Goal: Task Accomplishment & Management: Manage account settings

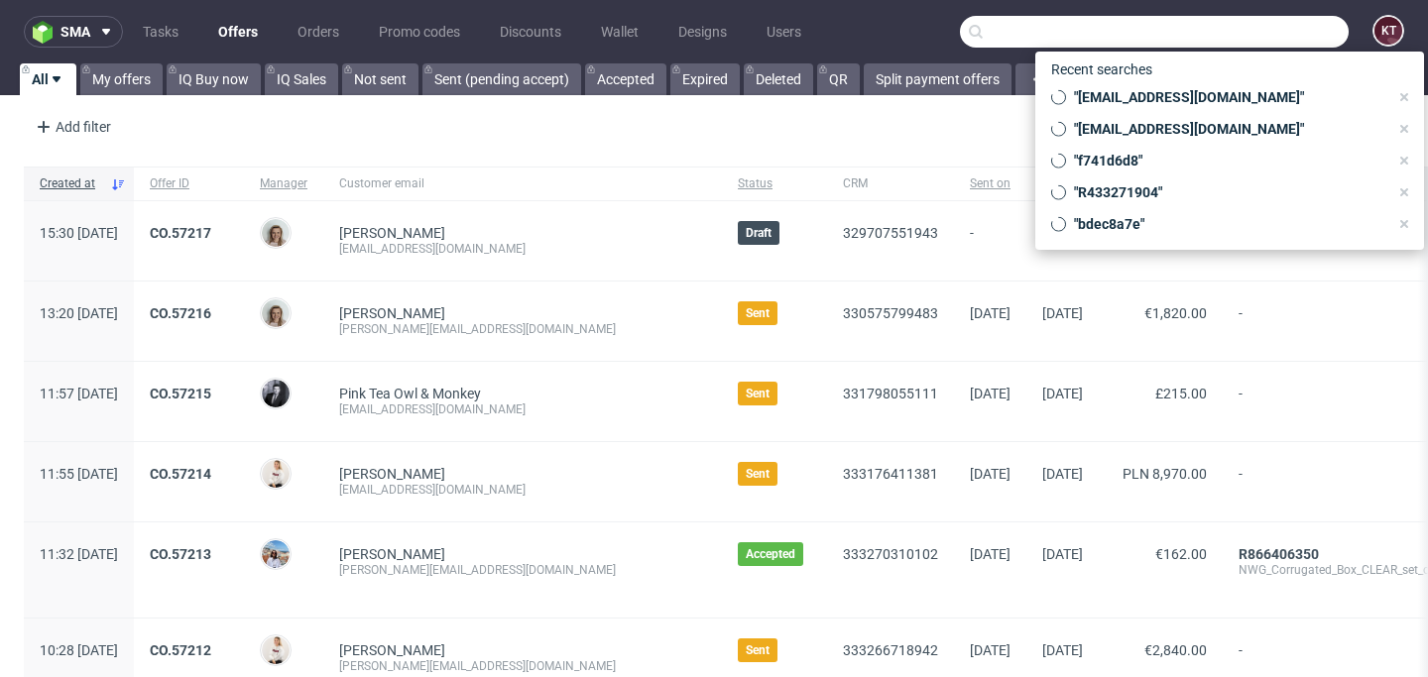
click at [1236, 21] on input "text" at bounding box center [1154, 32] width 389 height 32
paste input "R752040841"
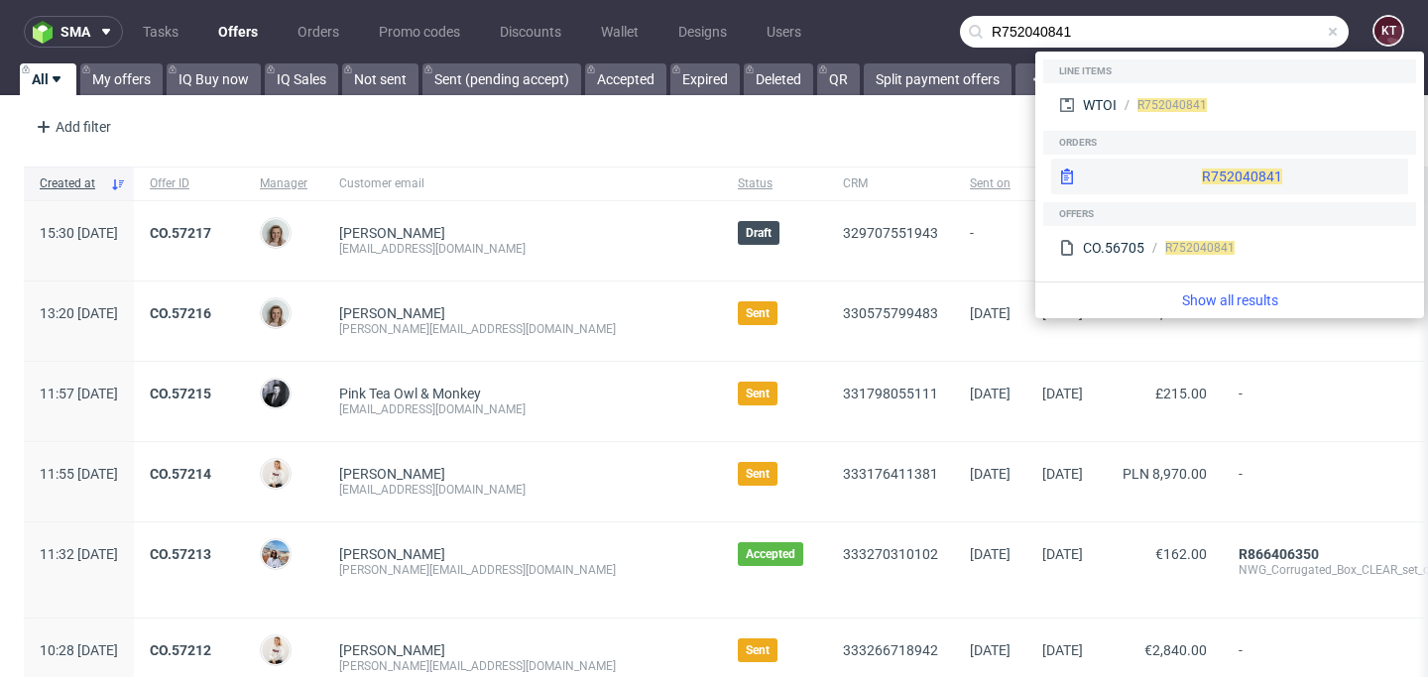
type input "R752040841"
click at [1202, 183] on span "R752040841" at bounding box center [1242, 177] width 80 height 16
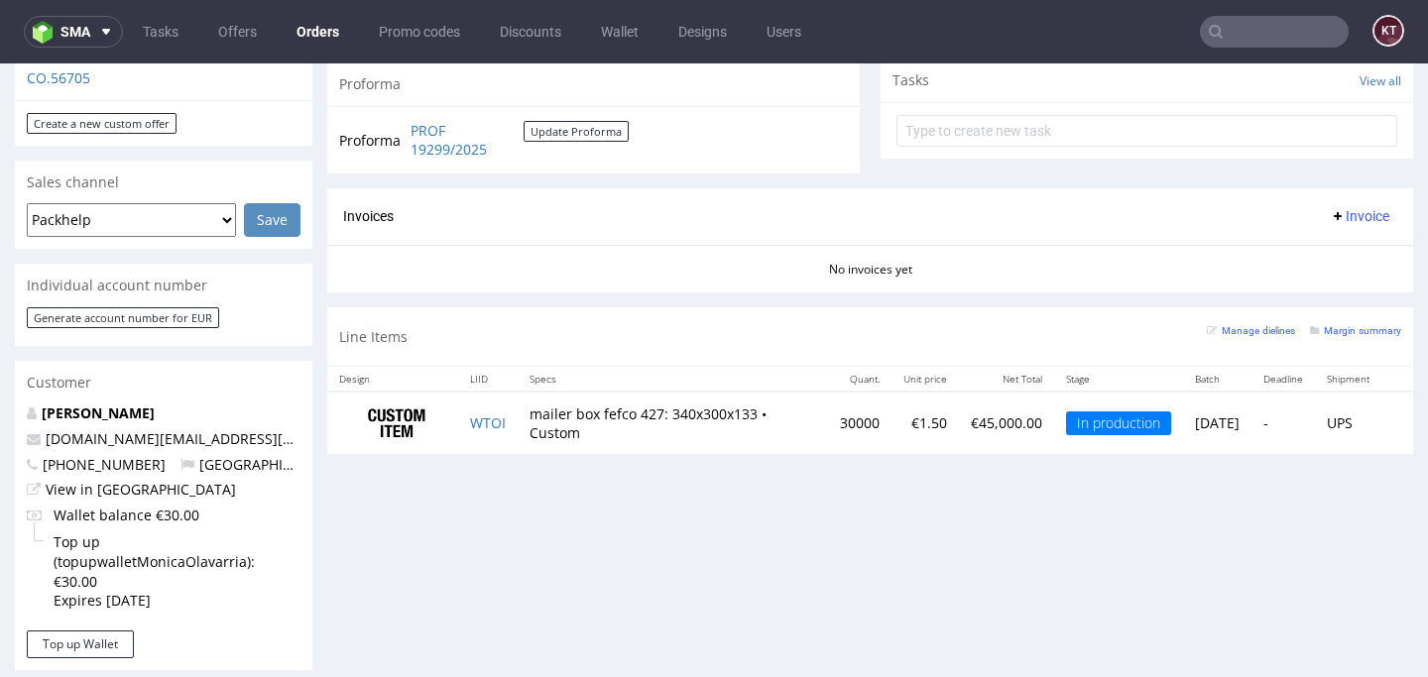
scroll to position [1278, 0]
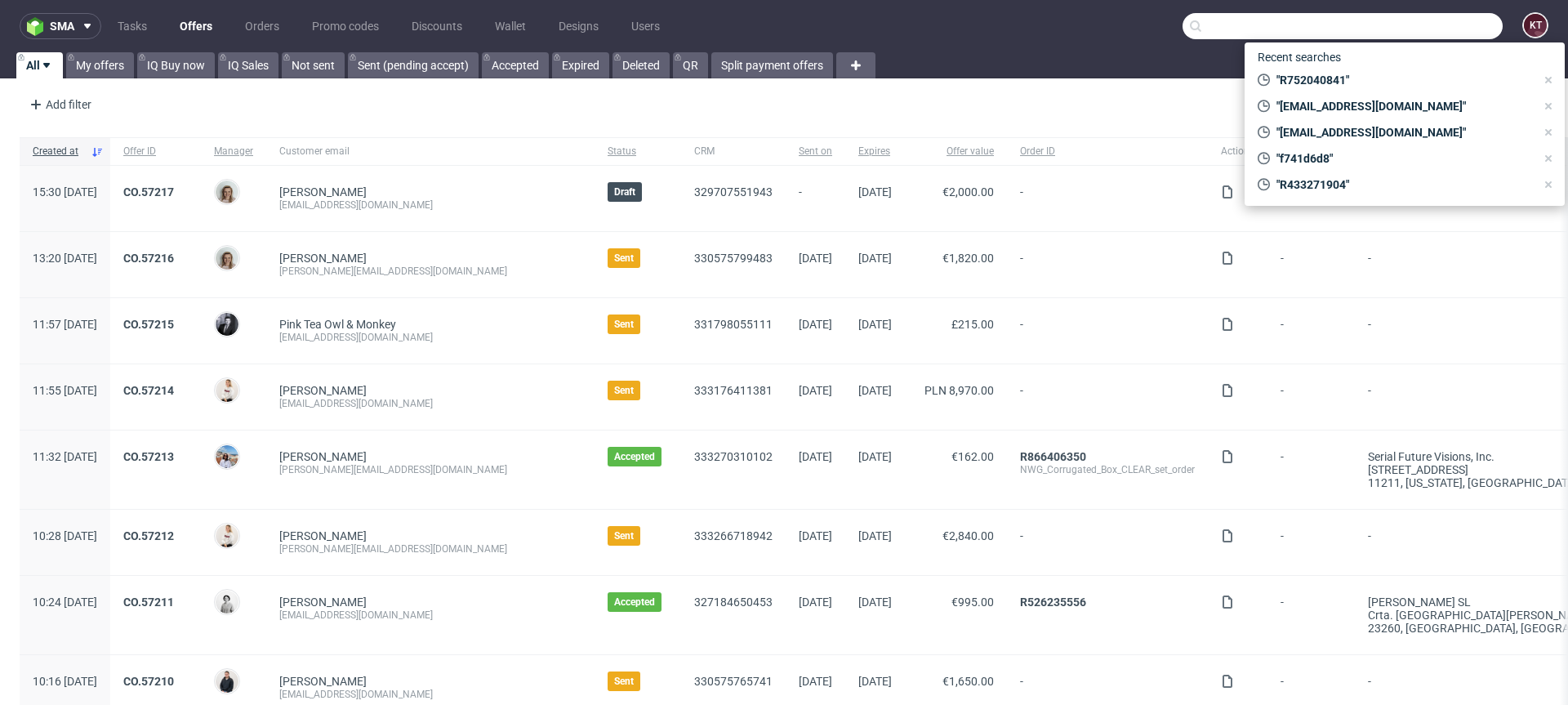
click at [1402, 20] on input "text" at bounding box center [1342, 26] width 320 height 26
paste input "R203443141"
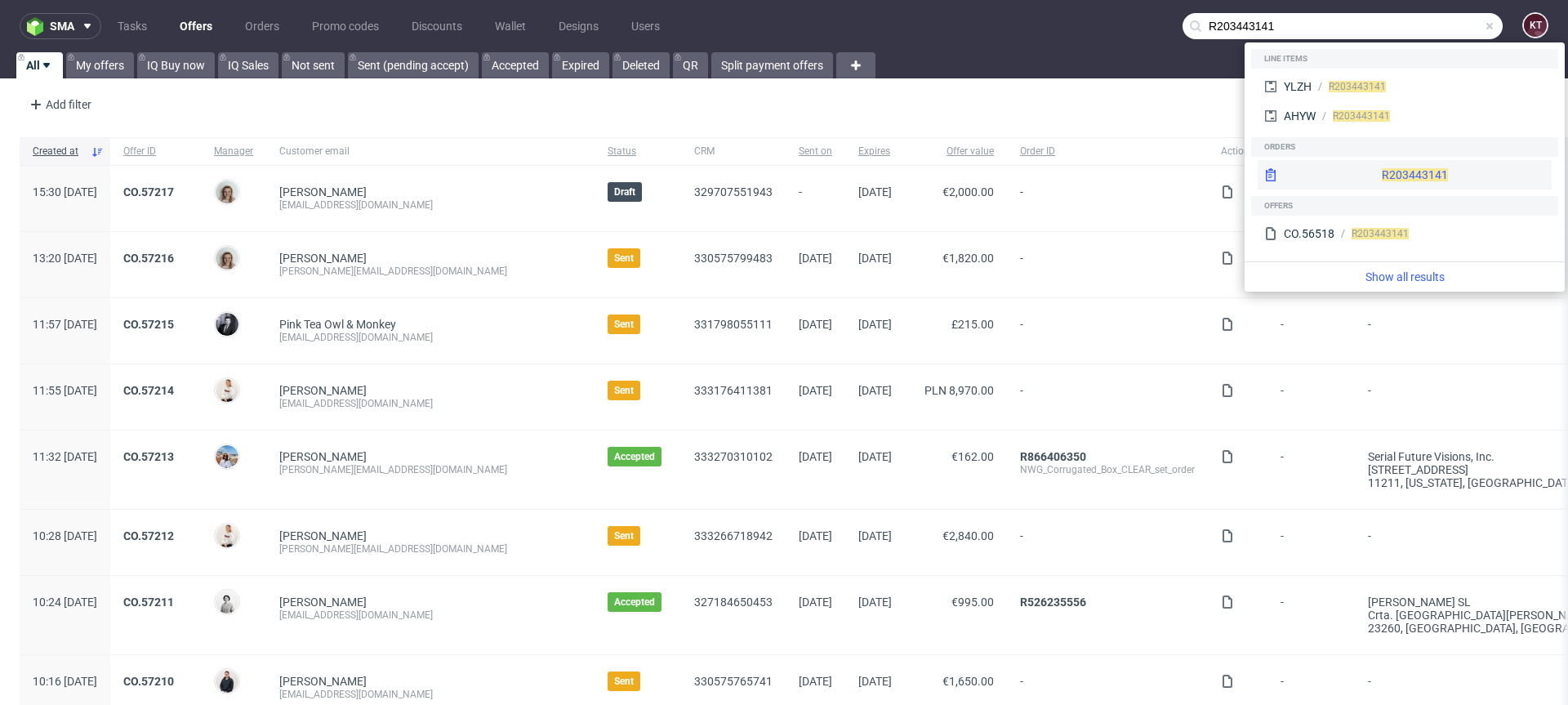
type input "R203443141"
click at [1387, 164] on div "R203443141" at bounding box center [1404, 175] width 294 height 30
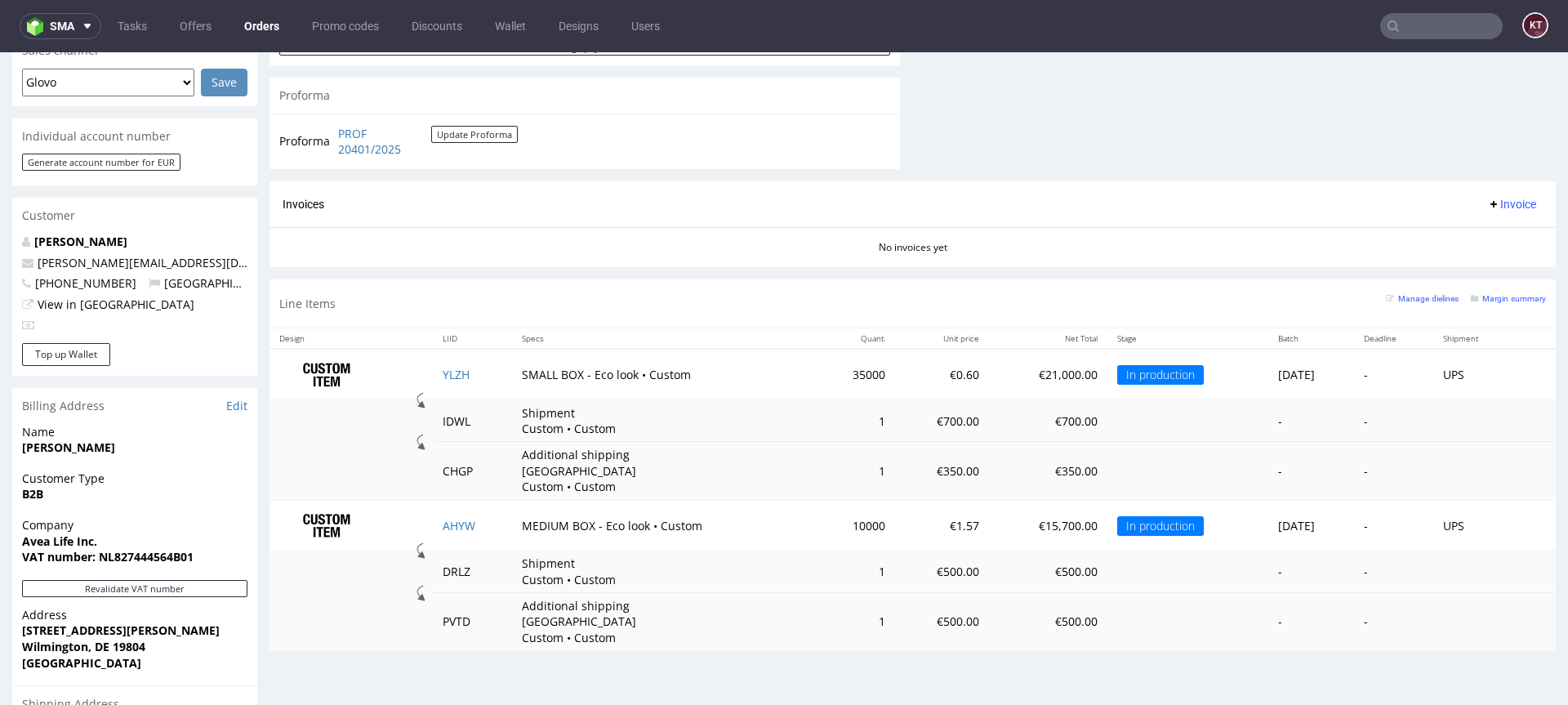
scroll to position [729, 0]
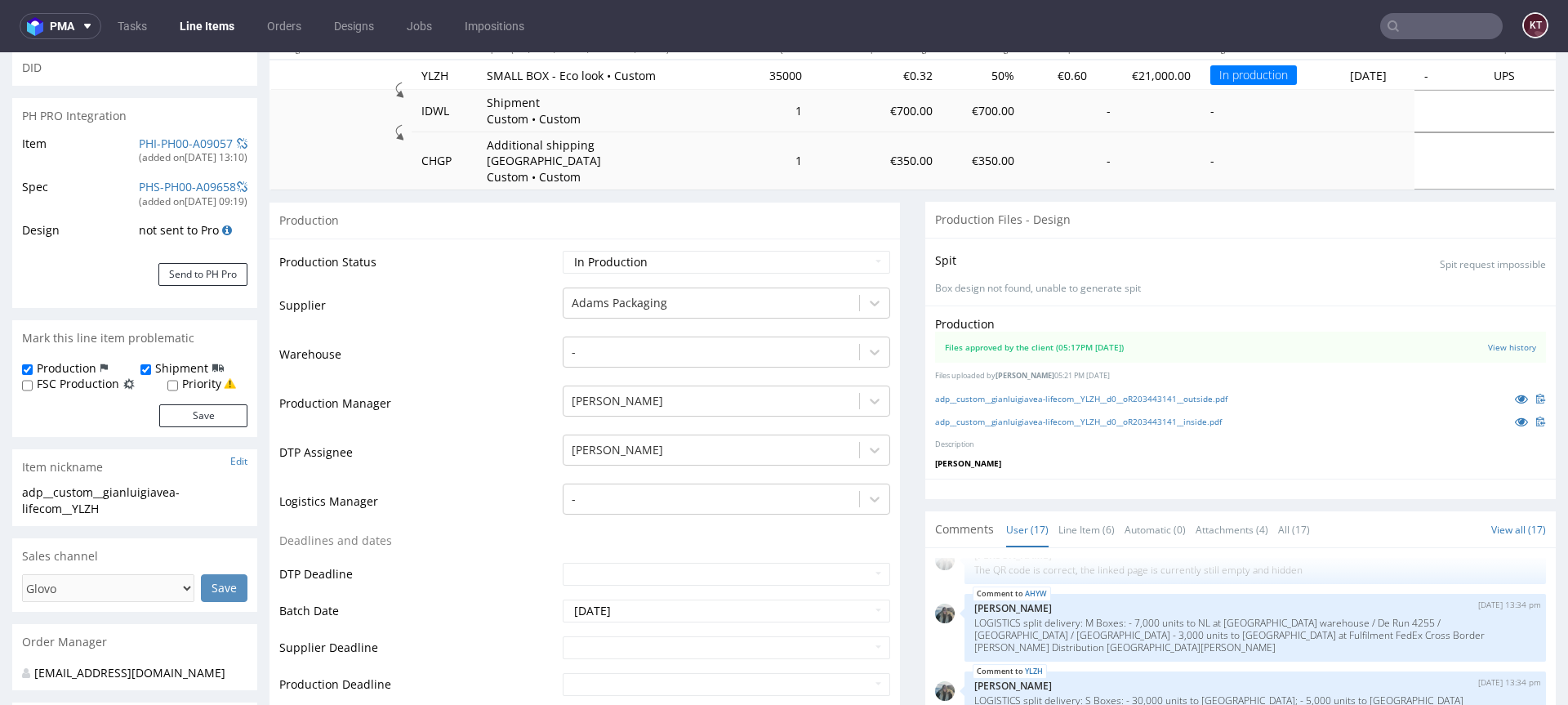
scroll to position [210, 0]
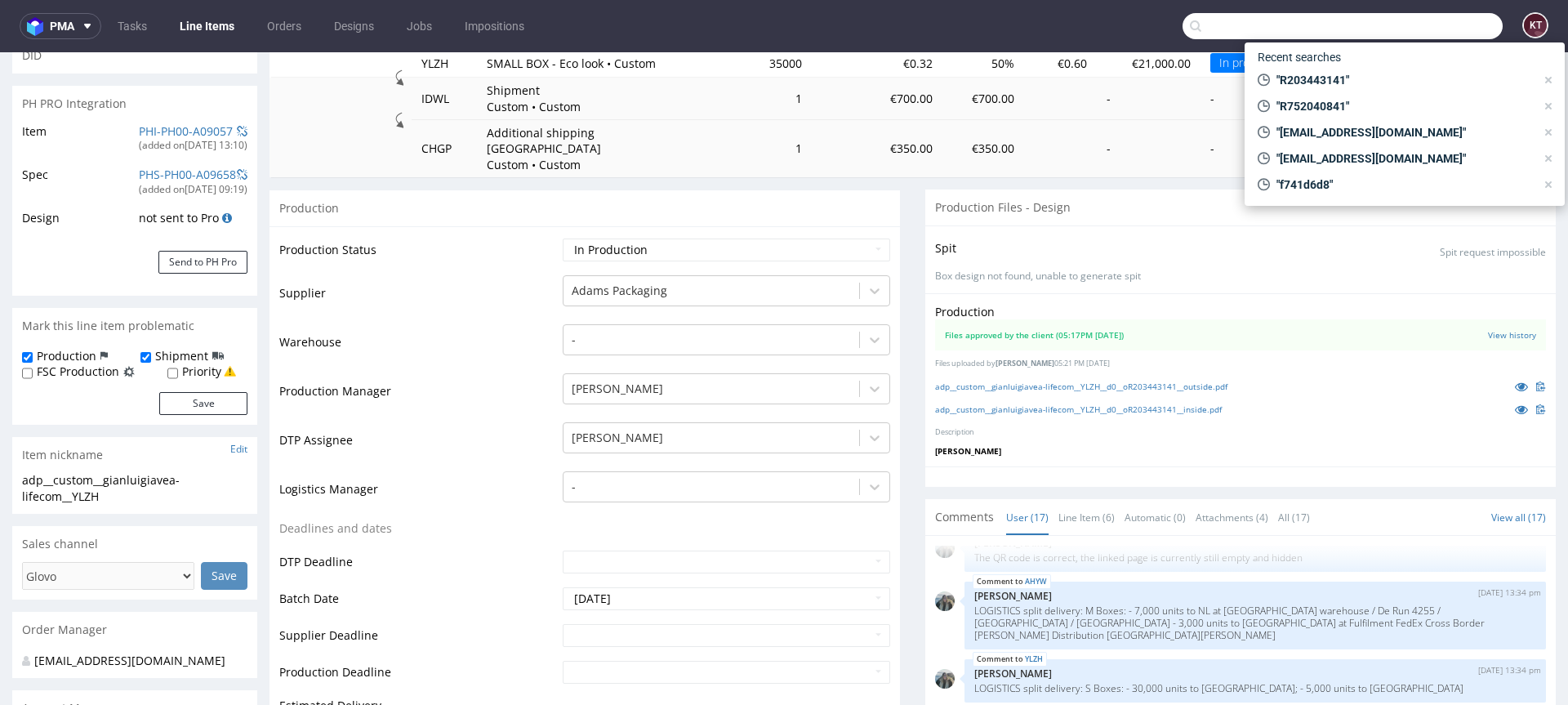
click at [1420, 23] on input "text" at bounding box center [1342, 26] width 320 height 26
paste input "R630222245"
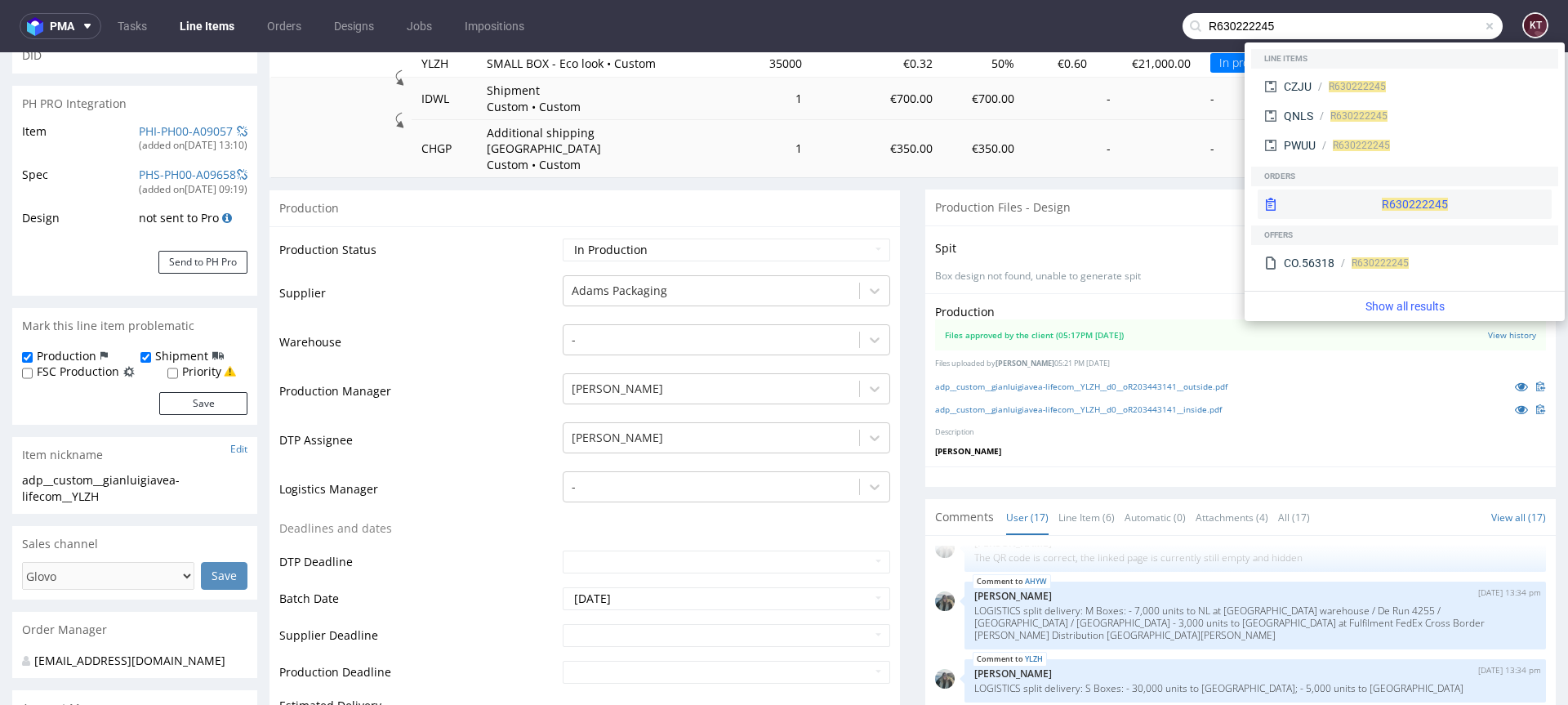
type input "R630222245"
click at [1382, 203] on div "R630222245" at bounding box center [1404, 204] width 294 height 30
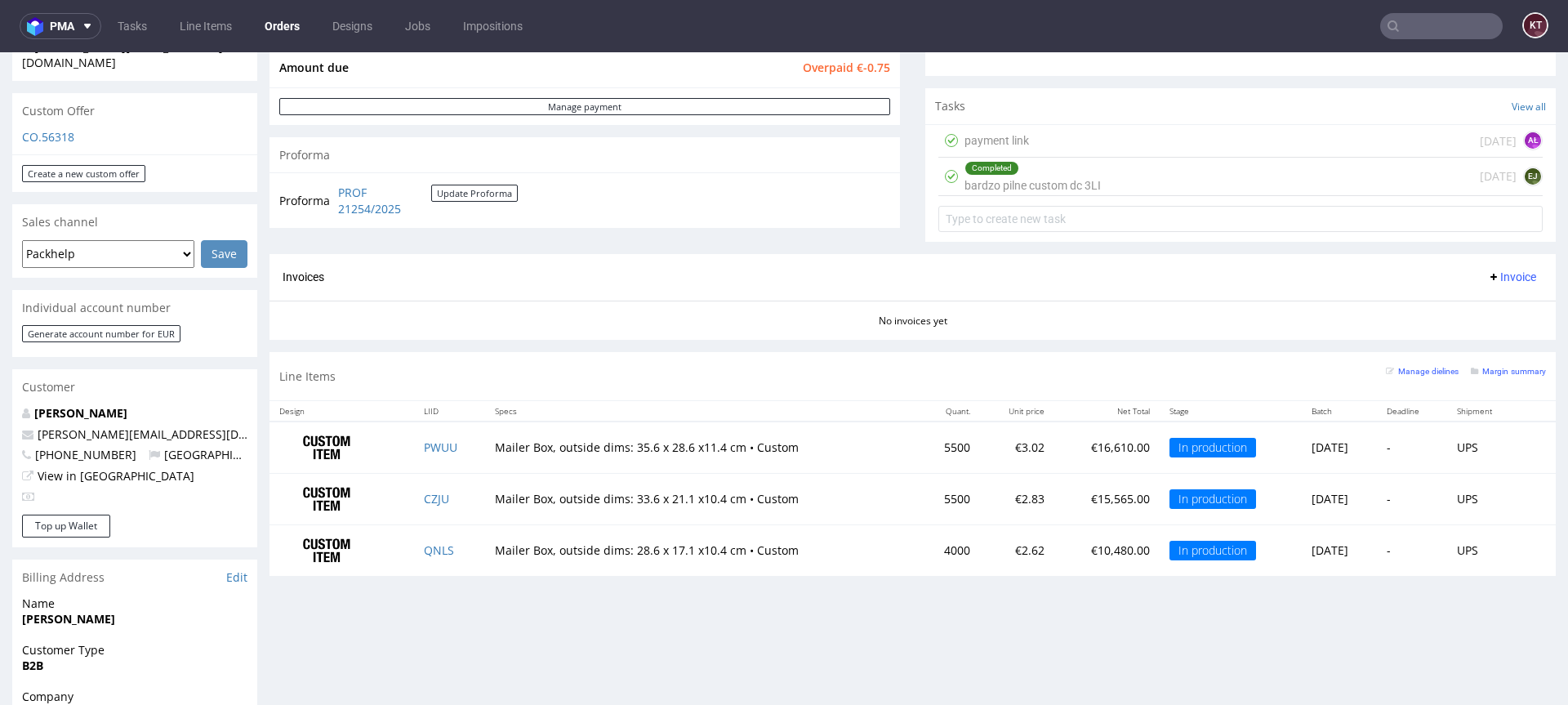
scroll to position [637, 0]
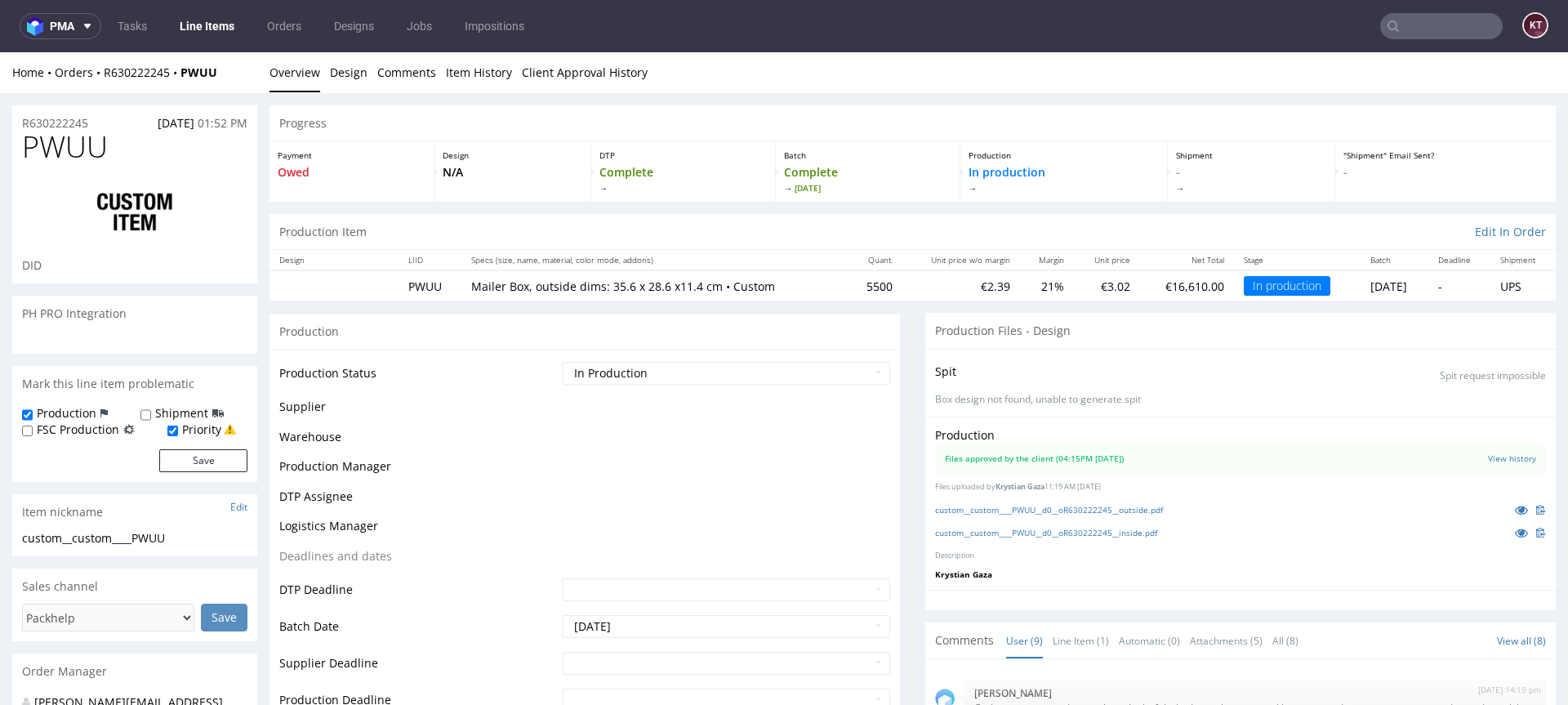
scroll to position [314, 0]
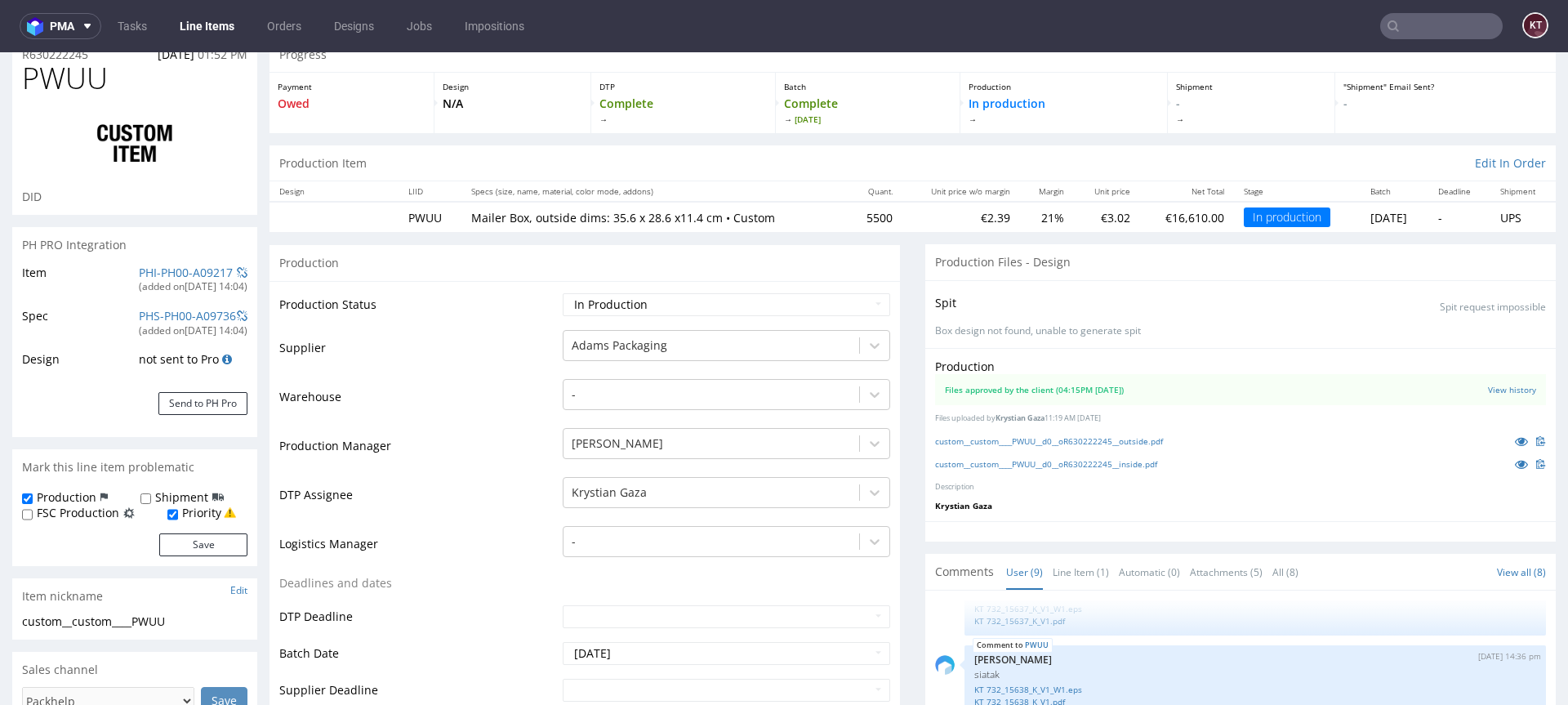
select select "in_progress"
click at [445, 480] on td "DTP Assignee" at bounding box center [418, 496] width 279 height 49
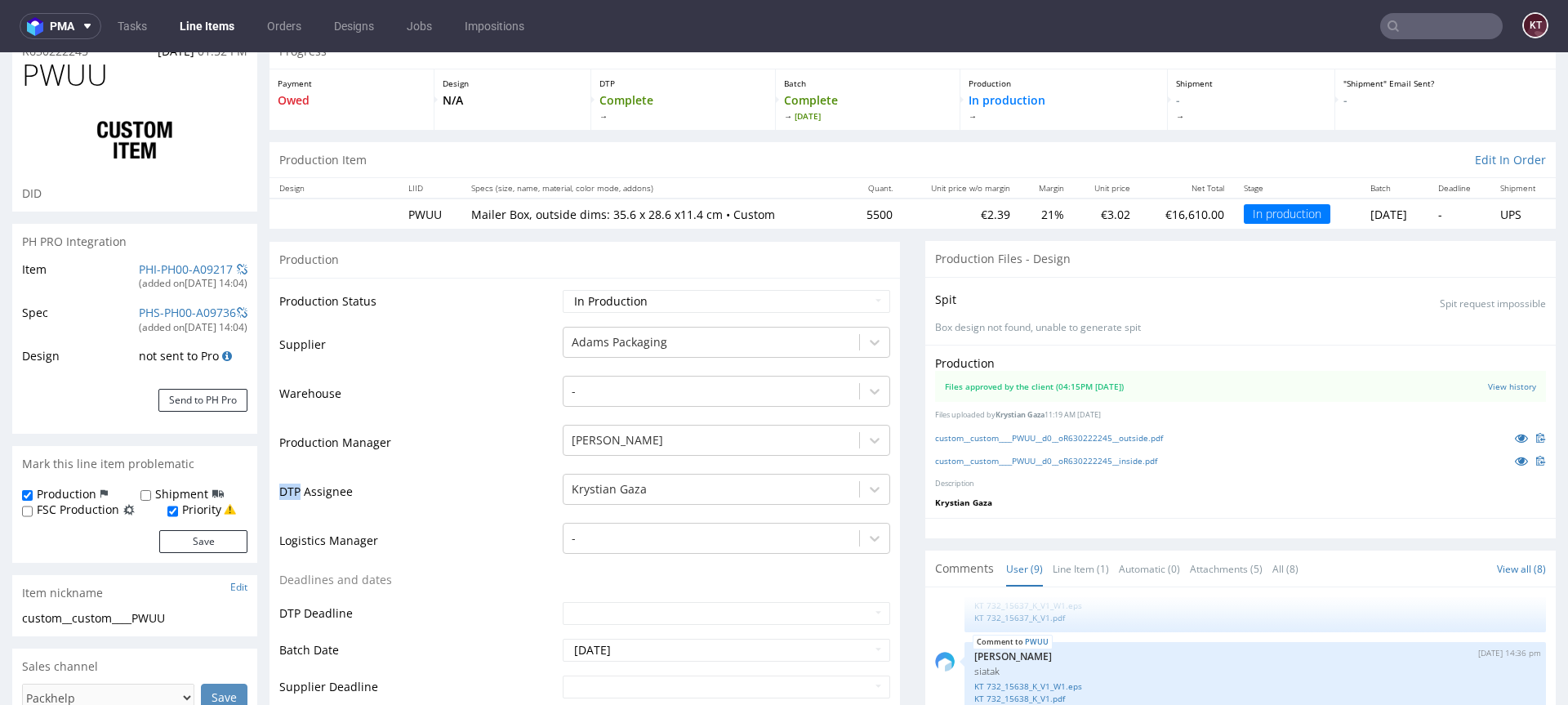
click at [445, 480] on td "DTP Assignee" at bounding box center [418, 496] width 279 height 49
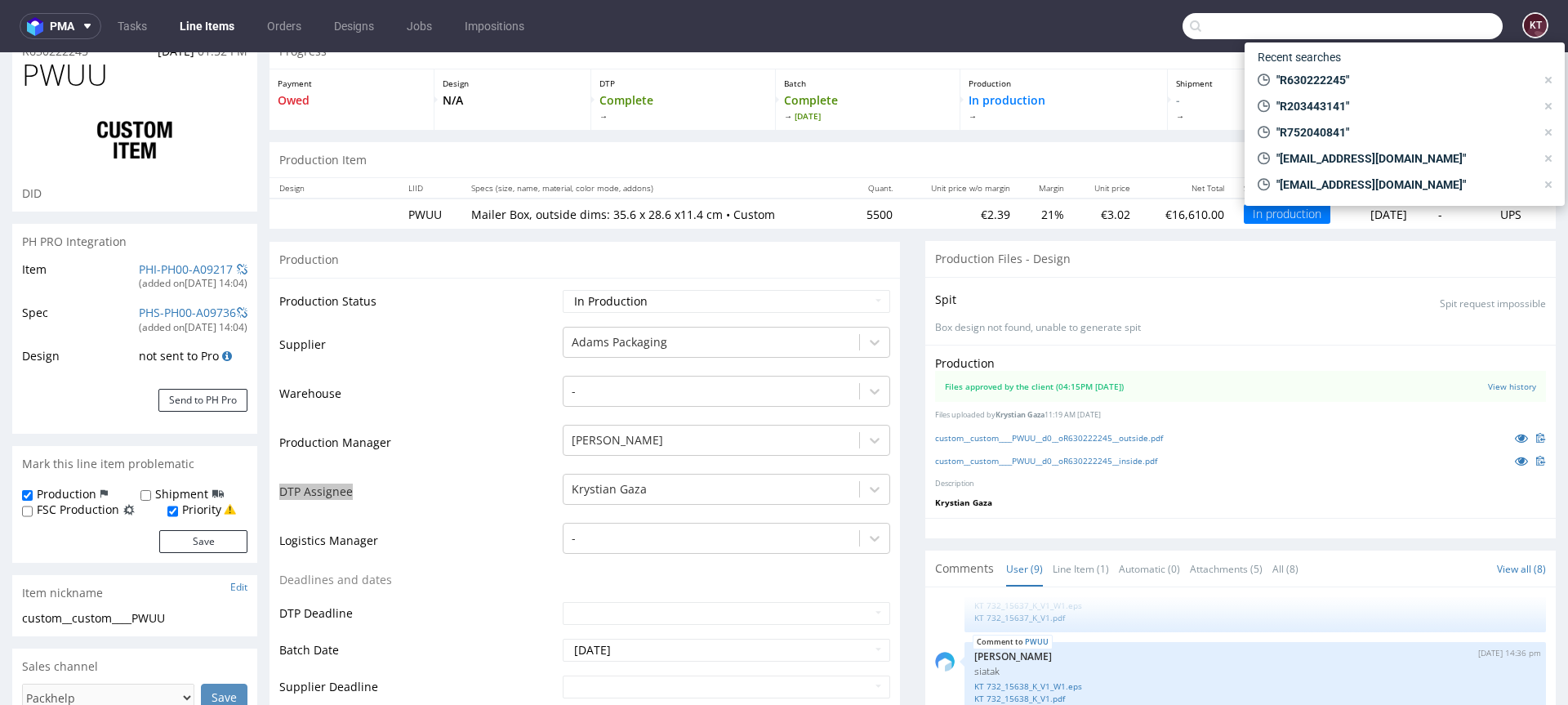
click at [1403, 25] on input "text" at bounding box center [1342, 26] width 320 height 26
paste input "R752040841"
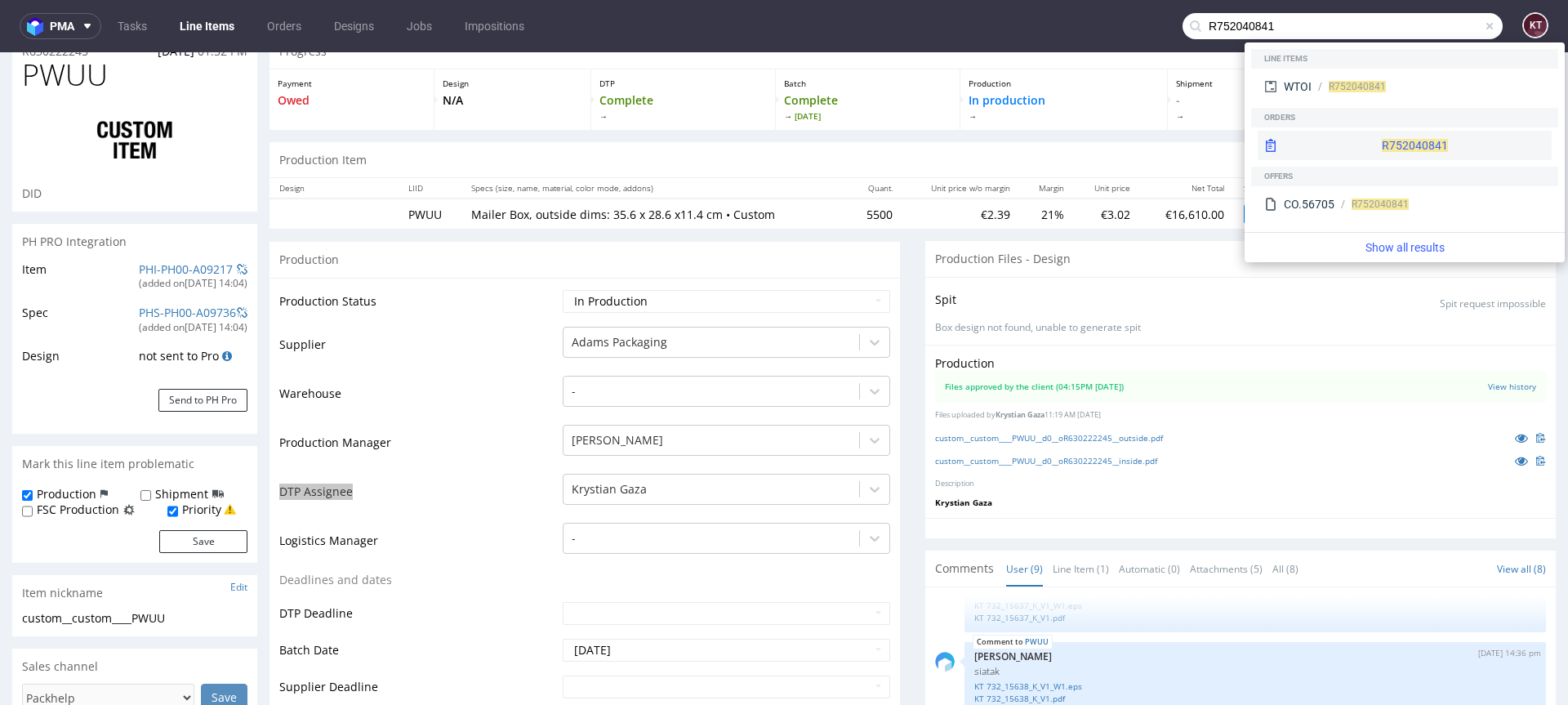
type input "R752040841"
click at [1357, 146] on div "R752040841" at bounding box center [1404, 146] width 294 height 30
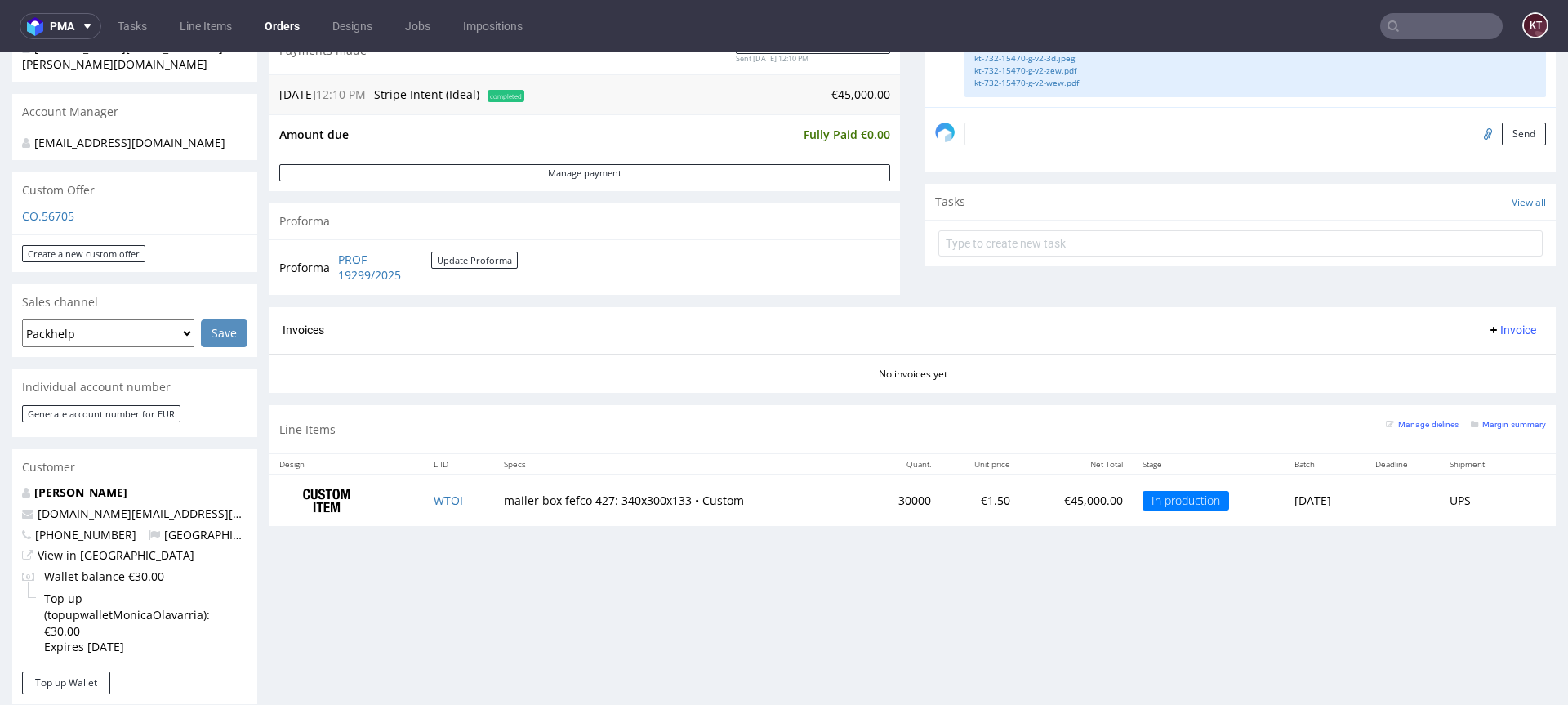
scroll to position [458, 0]
